Goal: Task Accomplishment & Management: Use online tool/utility

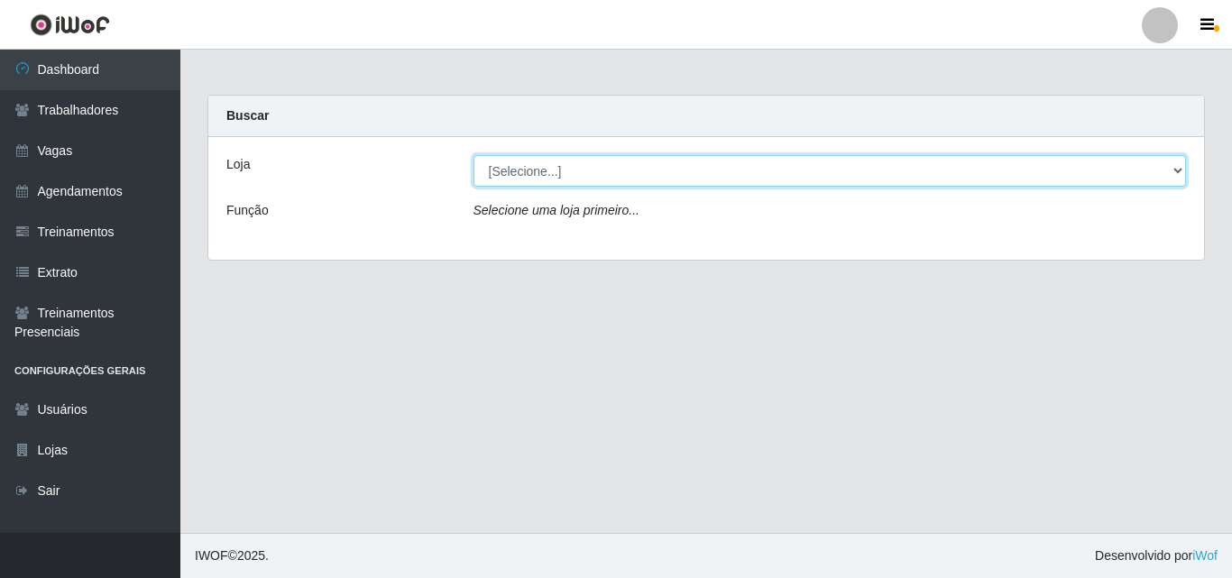
click at [663, 175] on select "[Selecione...] Extremoz Supermercados" at bounding box center [829, 171] width 713 height 32
select select "519"
click at [473, 155] on select "[Selecione...] Extremoz Supermercados" at bounding box center [829, 171] width 713 height 32
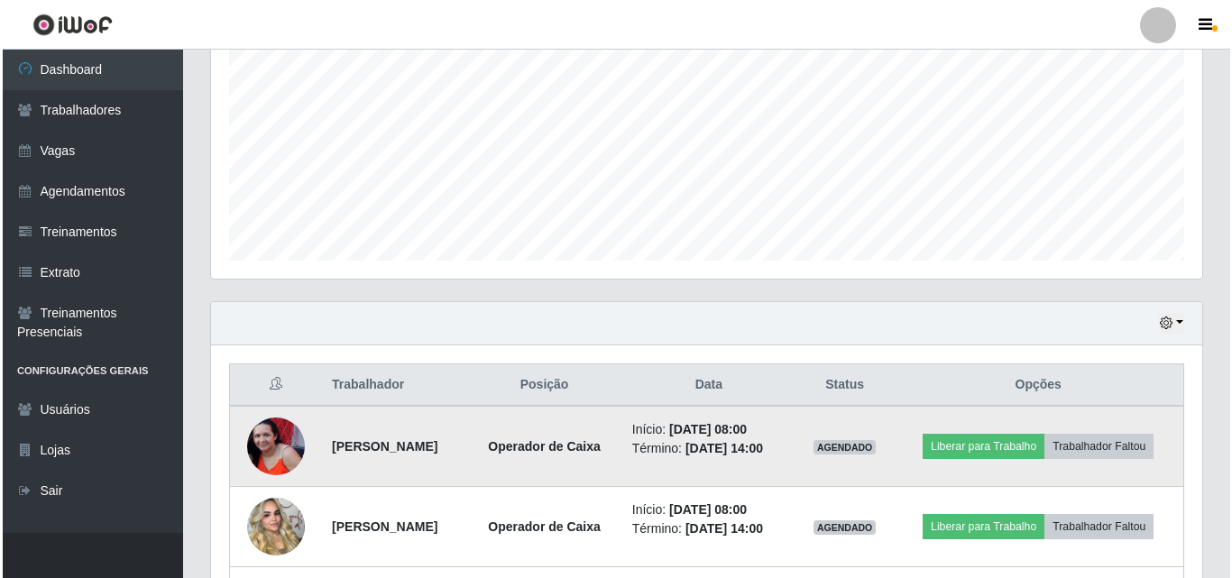
scroll to position [539, 0]
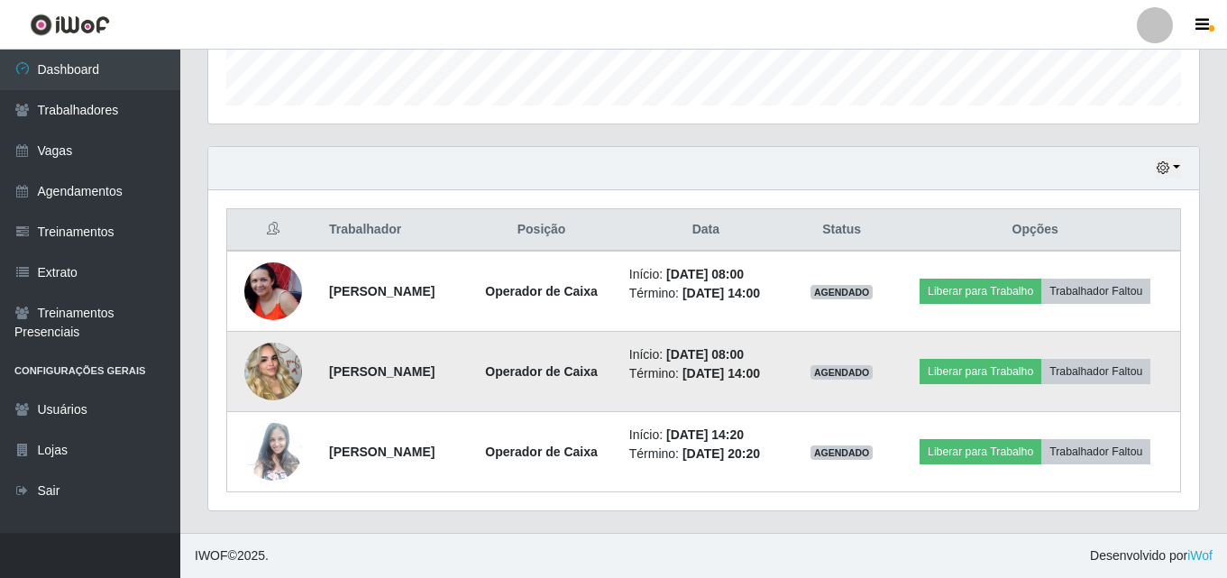
click at [267, 366] on img at bounding box center [273, 371] width 58 height 103
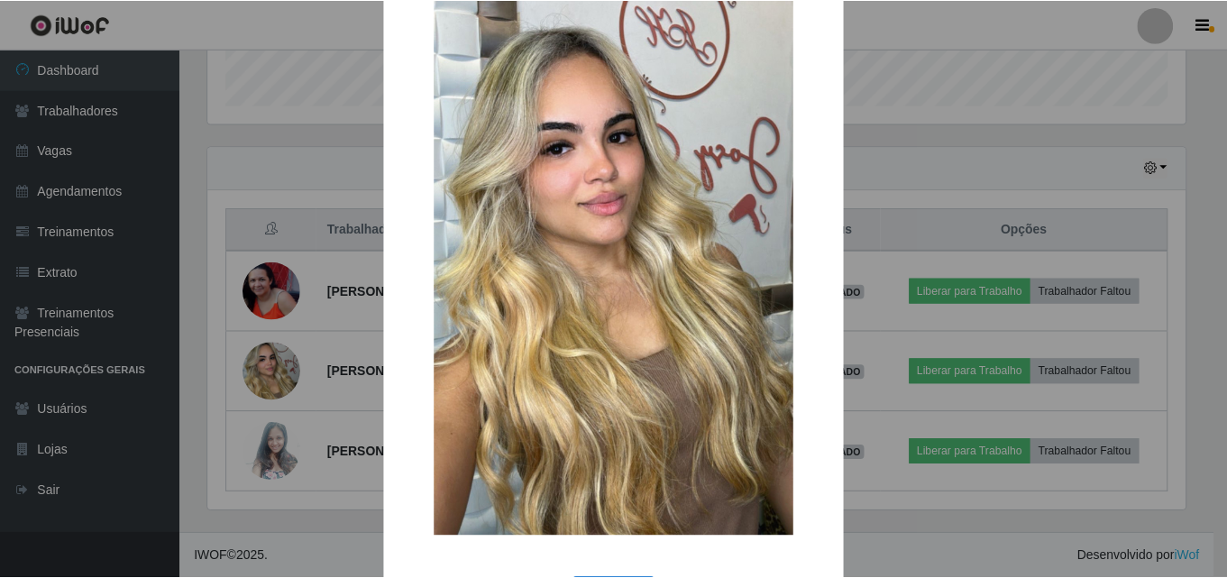
scroll to position [221, 0]
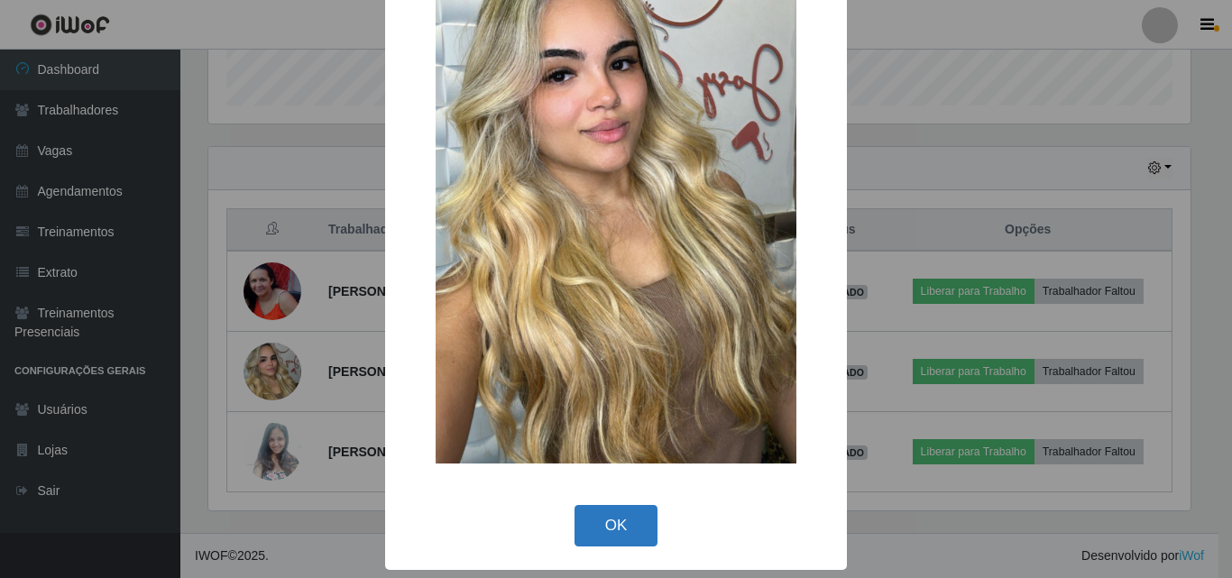
click at [617, 531] on button "OK" at bounding box center [616, 526] width 84 height 42
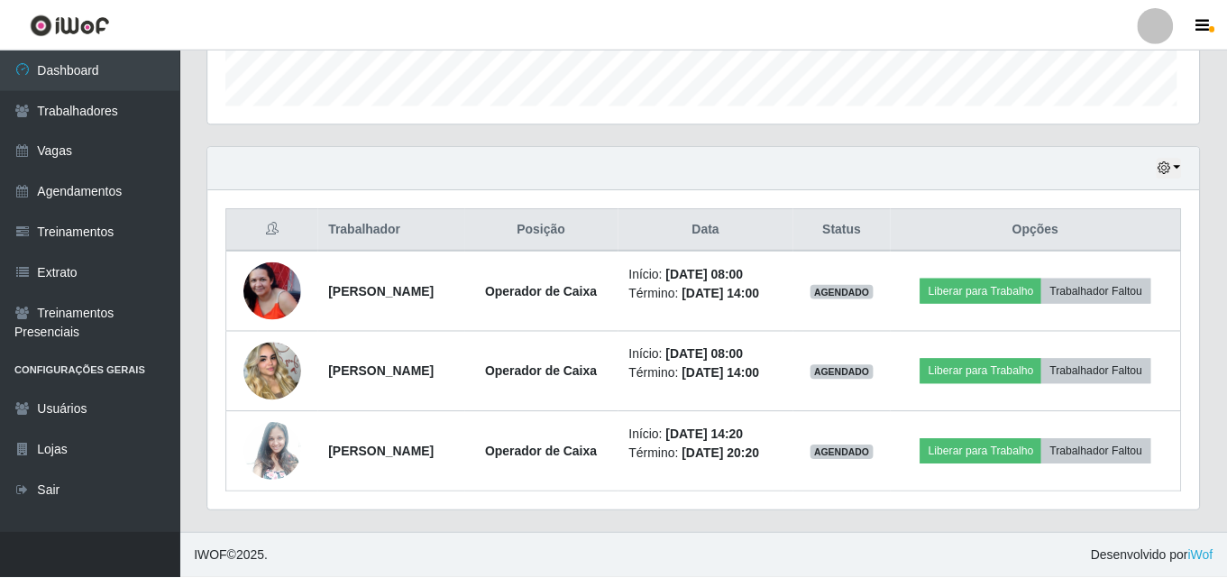
scroll to position [374, 991]
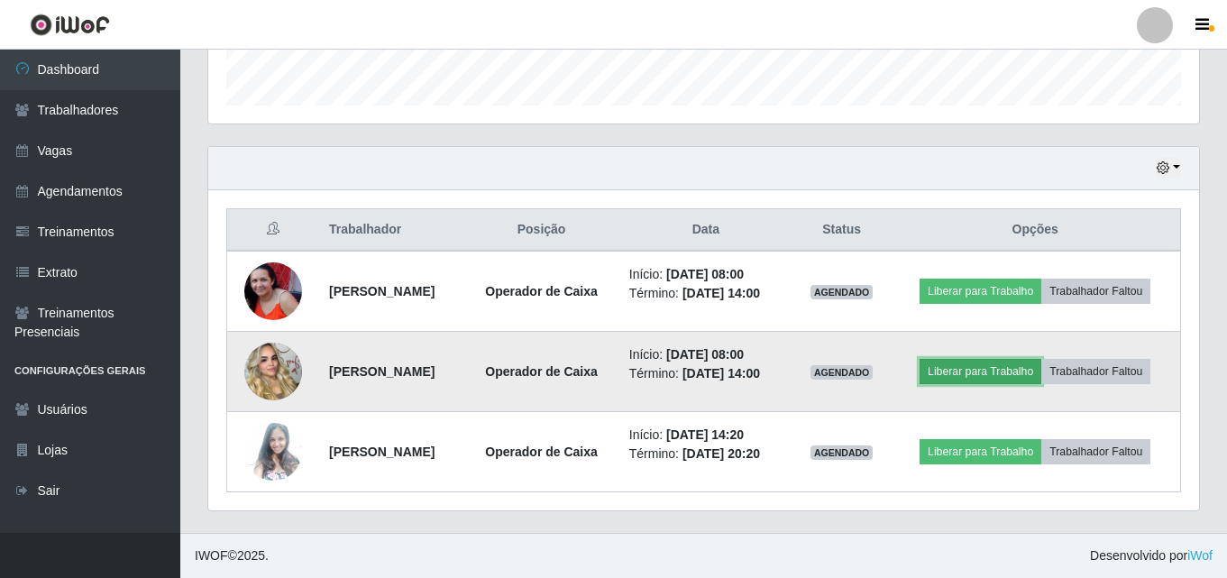
click at [955, 382] on button "Liberar para Trabalho" at bounding box center [981, 371] width 122 height 25
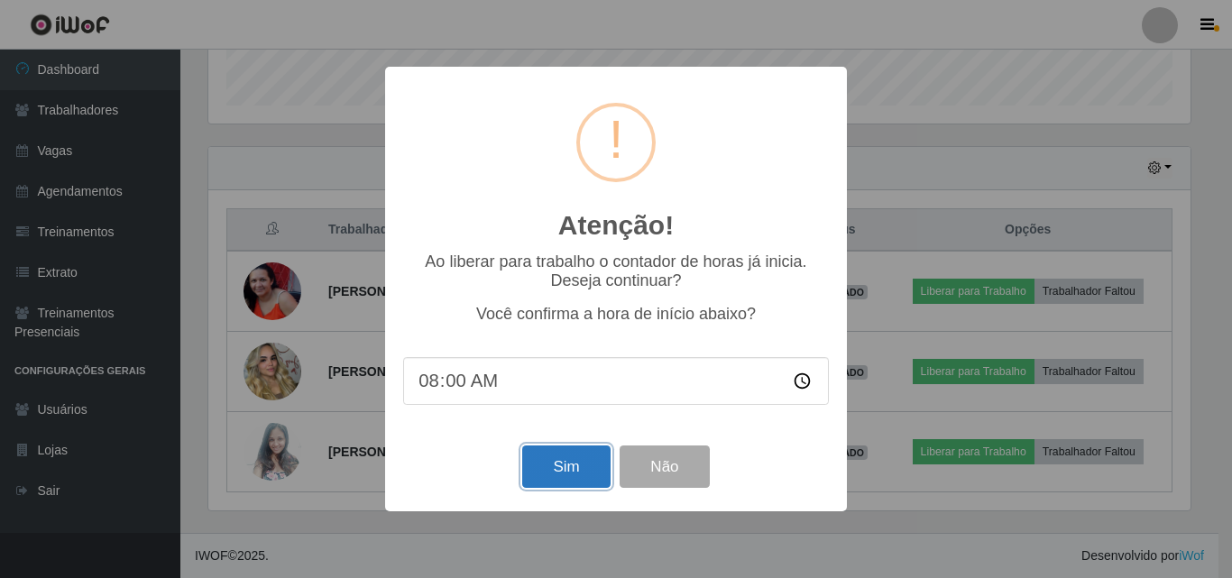
click at [565, 464] on button "Sim" at bounding box center [565, 466] width 87 height 42
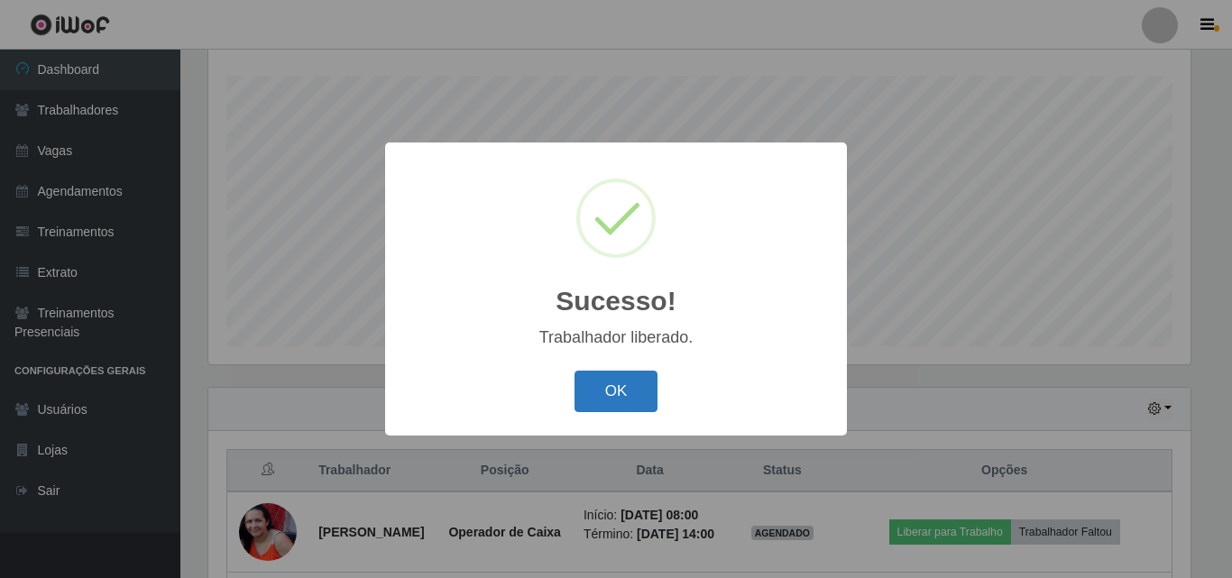
click at [650, 404] on button "OK" at bounding box center [616, 392] width 84 height 42
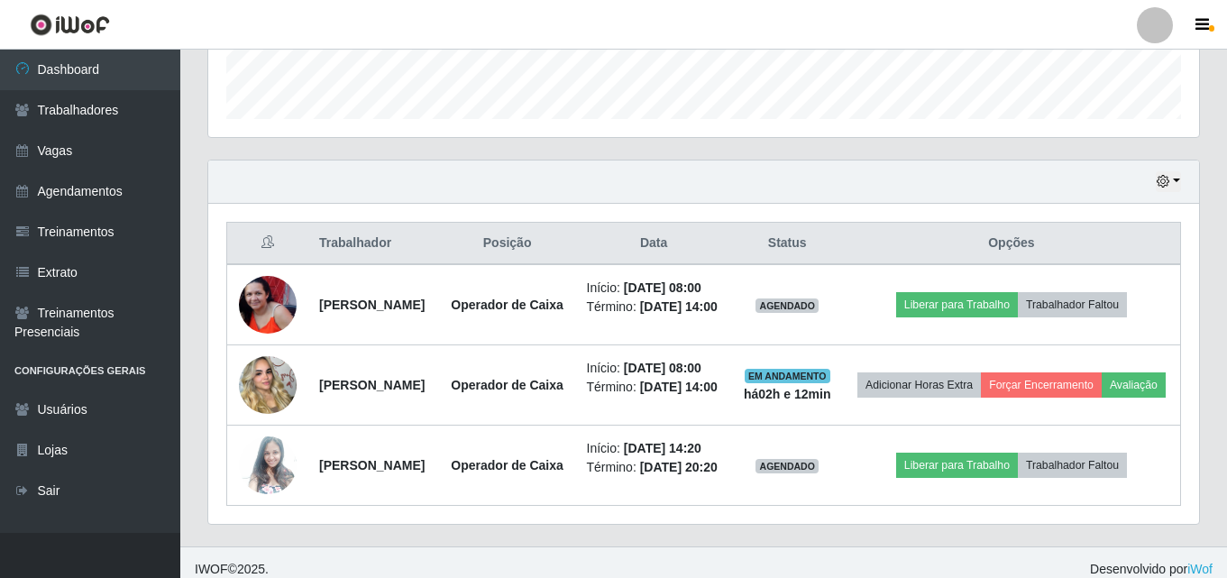
scroll to position [569, 0]
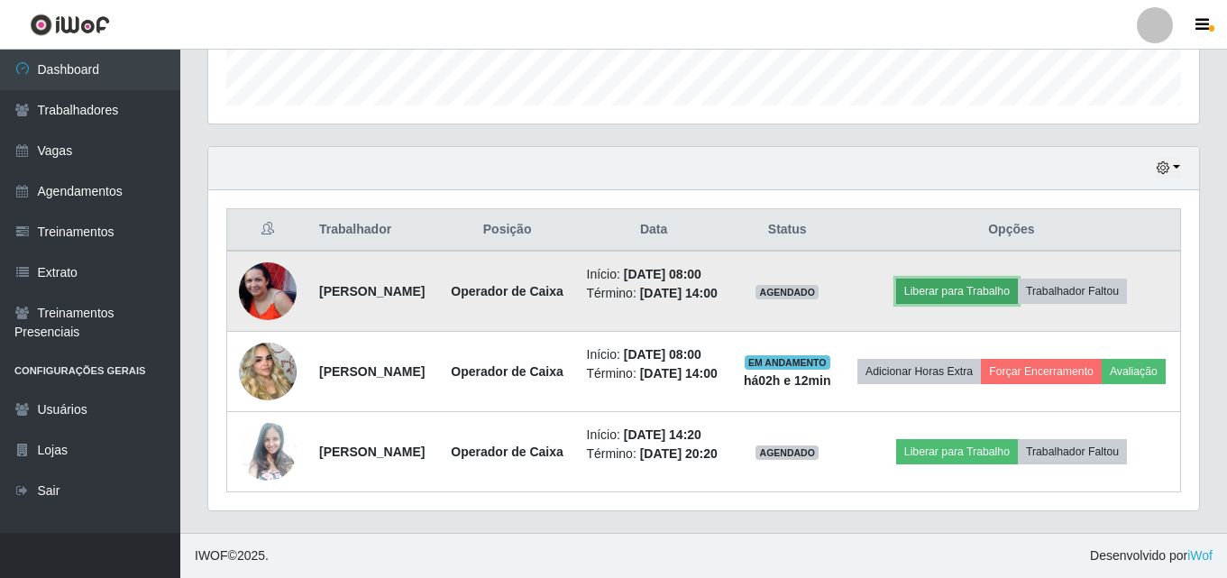
click at [958, 279] on button "Liberar para Trabalho" at bounding box center [957, 291] width 122 height 25
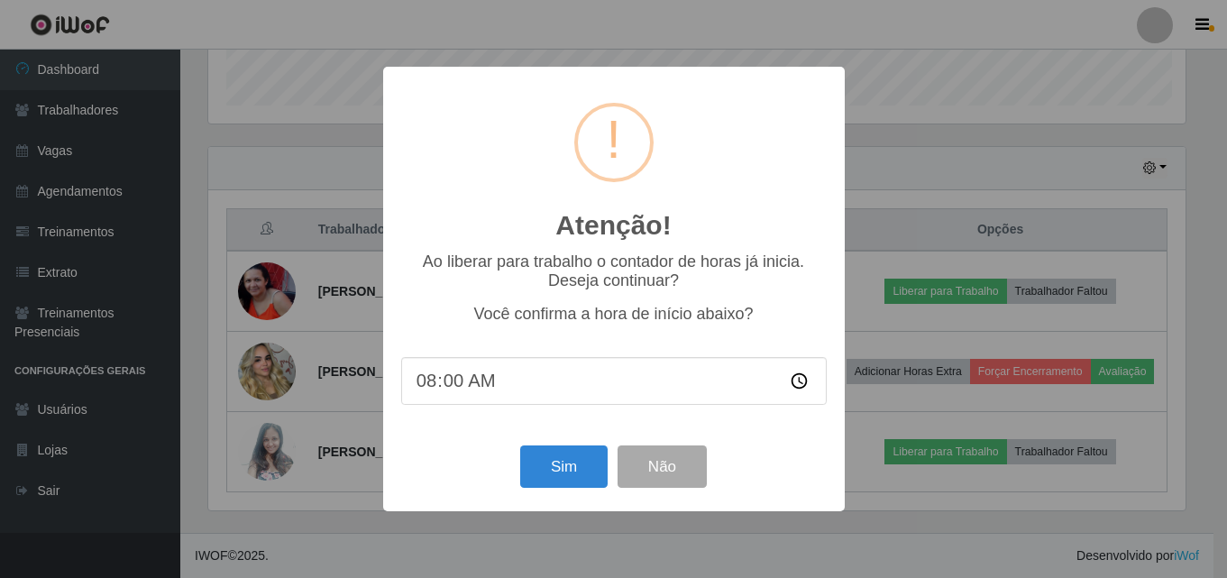
scroll to position [374, 982]
click at [559, 451] on button "Sim" at bounding box center [565, 466] width 87 height 42
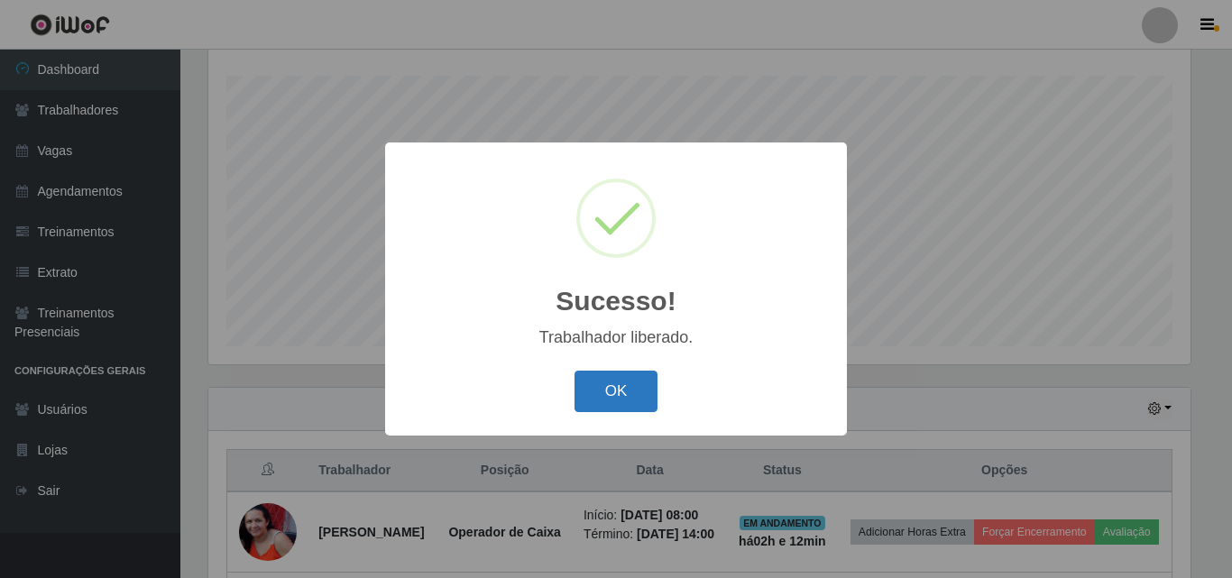
click at [627, 397] on button "OK" at bounding box center [616, 392] width 84 height 42
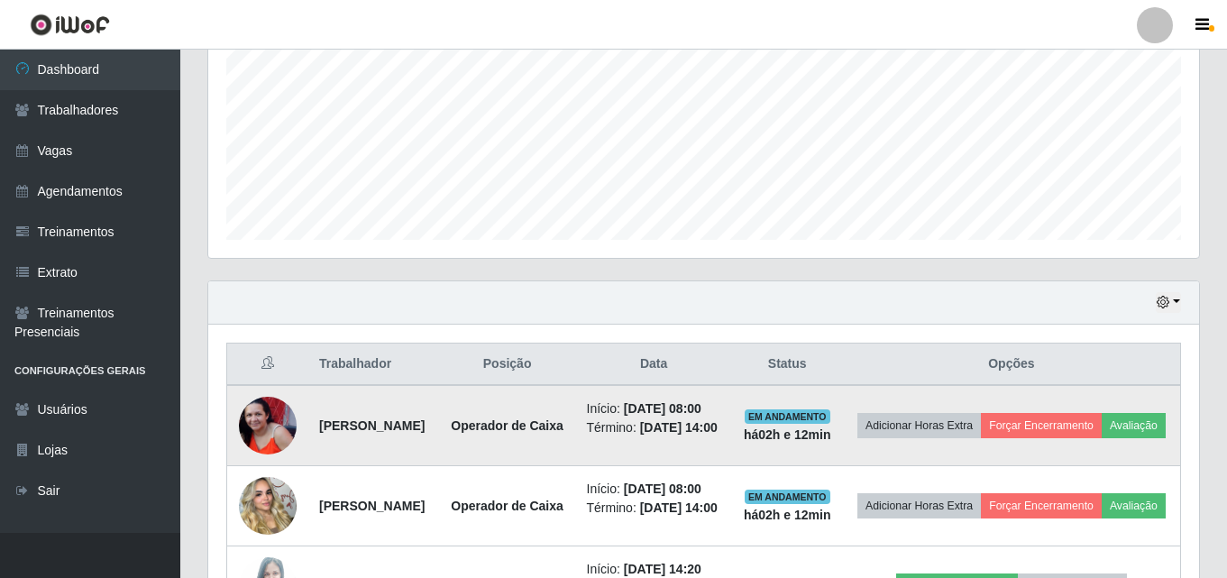
scroll to position [580, 0]
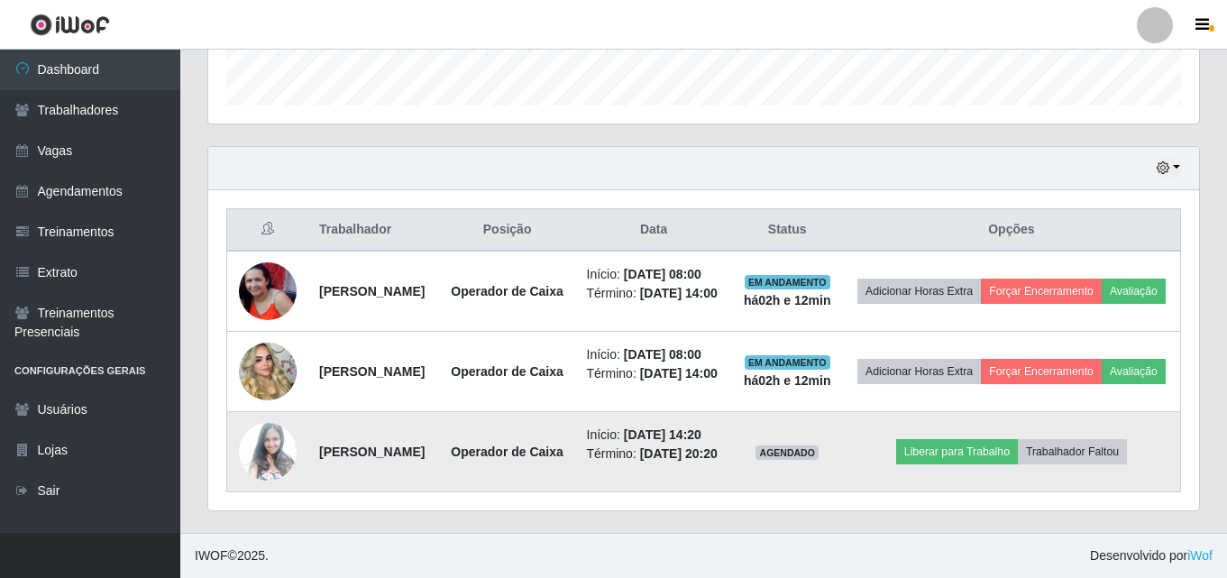
click at [263, 456] on img at bounding box center [268, 452] width 58 height 78
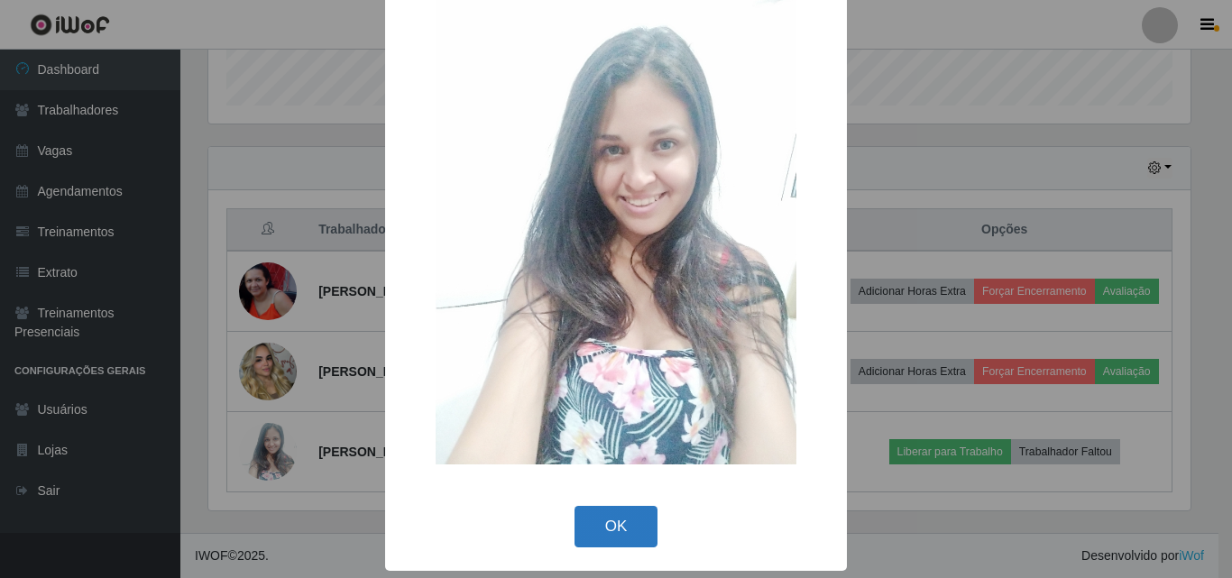
click at [612, 532] on button "OK" at bounding box center [616, 527] width 84 height 42
